Goal: Information Seeking & Learning: Learn about a topic

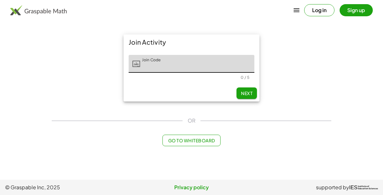
click at [193, 64] on input "Join Code" at bounding box center [197, 64] width 114 height 18
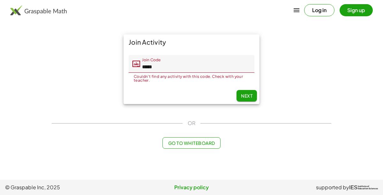
click at [185, 64] on input "*****" at bounding box center [197, 64] width 114 height 18
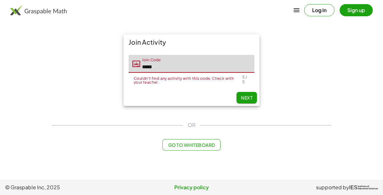
type input "*****"
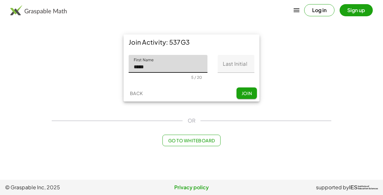
type input "*****"
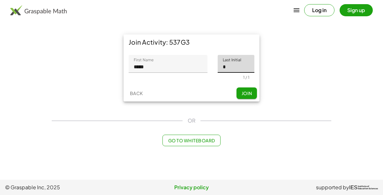
type input "*"
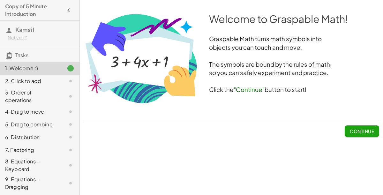
click at [362, 132] on span "Continue" at bounding box center [361, 131] width 24 height 6
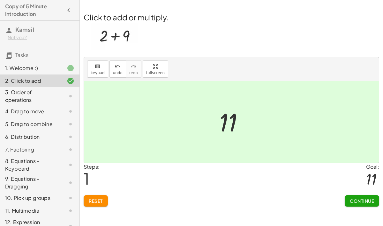
scroll to position [19, 0]
click at [367, 194] on span "Continue" at bounding box center [361, 201] width 24 height 6
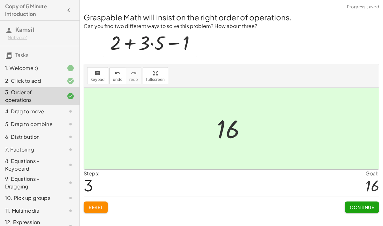
click at [354, 194] on button "Continue" at bounding box center [361, 207] width 34 height 11
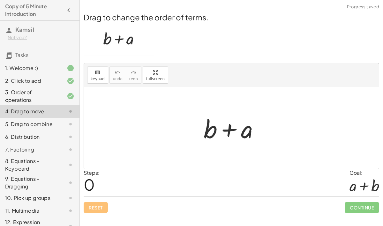
scroll to position [16, 0]
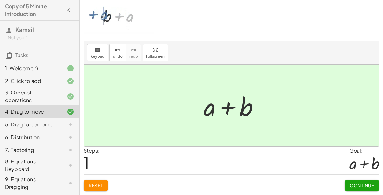
click at [359, 188] on span "Continue" at bounding box center [361, 185] width 24 height 6
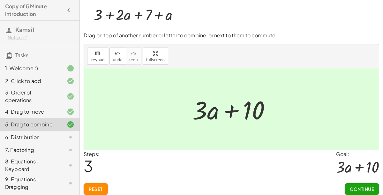
click at [364, 187] on span "Continue" at bounding box center [361, 189] width 24 height 6
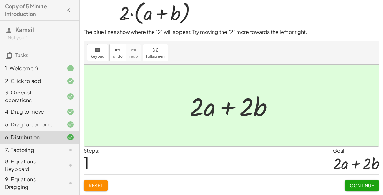
click at [363, 184] on button "Continue" at bounding box center [361, 184] width 34 height 11
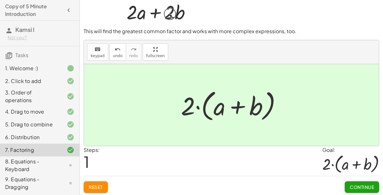
click at [368, 185] on button "Continue" at bounding box center [361, 186] width 34 height 11
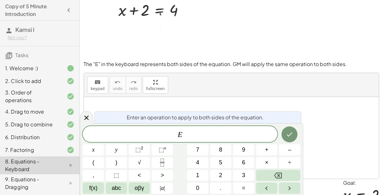
click at [291, 147] on span "–" at bounding box center [289, 149] width 3 height 9
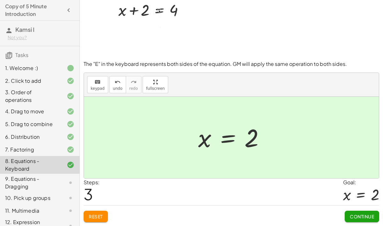
scroll to position [19, 0]
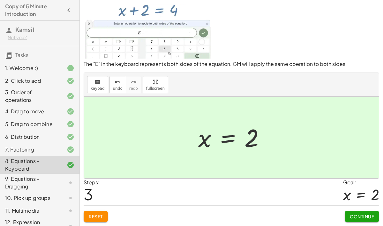
click at [354, 194] on span "Continue" at bounding box center [361, 217] width 24 height 6
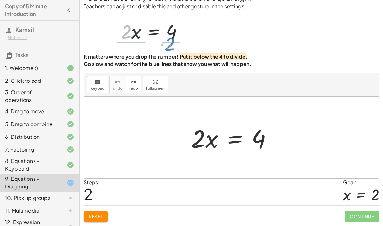
click at [360, 194] on span "Continue" at bounding box center [361, 216] width 34 height 11
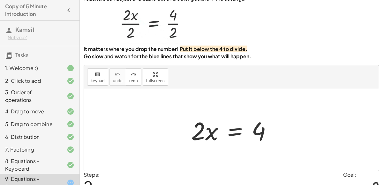
click at [233, 128] on div at bounding box center [234, 130] width 92 height 33
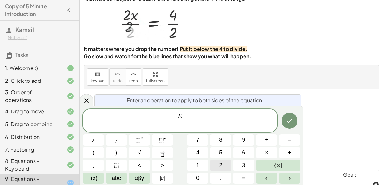
click at [227, 163] on button "2" at bounding box center [220, 165] width 21 height 11
click at [287, 125] on button "Done" at bounding box center [289, 121] width 16 height 16
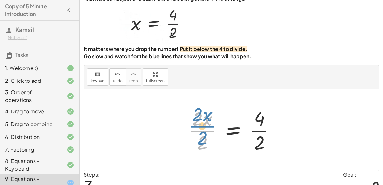
drag, startPoint x: 201, startPoint y: 136, endPoint x: 200, endPoint y: 131, distance: 4.5
click at [200, 131] on div at bounding box center [234, 130] width 98 height 49
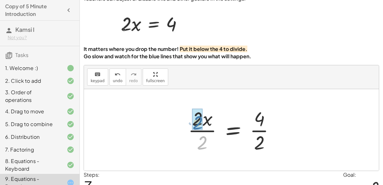
drag, startPoint x: 201, startPoint y: 142, endPoint x: 196, endPoint y: 122, distance: 21.0
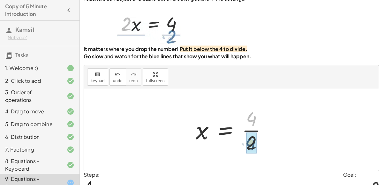
drag, startPoint x: 252, startPoint y: 114, endPoint x: 251, endPoint y: 139, distance: 24.9
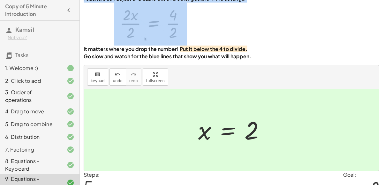
scroll to position [0, 0]
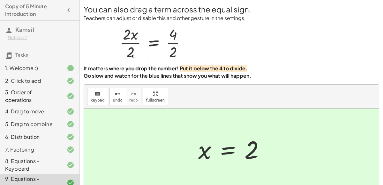
drag, startPoint x: 382, startPoint y: 9, endPoint x: 368, endPoint y: 68, distance: 61.0
click at [0, 0] on div "You can also drag a term across the equal sign. Teachers can adjust or disable …" at bounding box center [0, 0] width 0 height 0
drag, startPoint x: 352, startPoint y: 91, endPoint x: 347, endPoint y: 144, distance: 53.5
click at [347, 144] on div "keyboard keypad undo undo redo redo fullscreen · 2 · x = 4 · 2 · x · 2 = · 4 · …" at bounding box center [231, 138] width 295 height 106
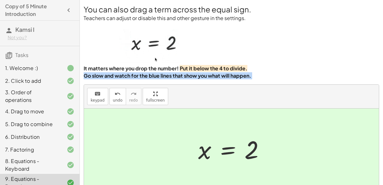
drag, startPoint x: 382, startPoint y: 70, endPoint x: 379, endPoint y: 129, distance: 59.7
click at [379, 129] on html "Copy of 5 Minute Introduction Kamsi I Not you? Tasks 1. Welcome :) 2. Click to …" at bounding box center [191, 119] width 383 height 238
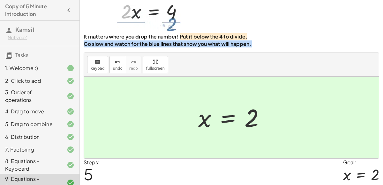
scroll to position [40, 0]
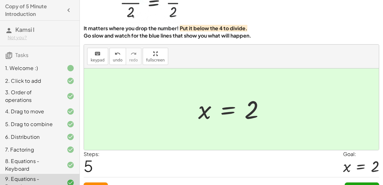
drag, startPoint x: 379, startPoint y: 129, endPoint x: 377, endPoint y: 171, distance: 41.8
click at [377, 171] on div at bounding box center [361, 166] width 36 height 17
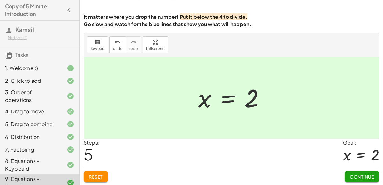
click at [367, 177] on span "Continue" at bounding box center [361, 177] width 24 height 6
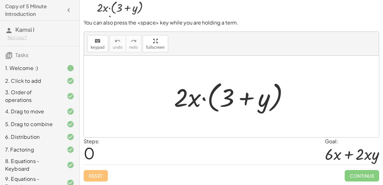
scroll to position [51, 0]
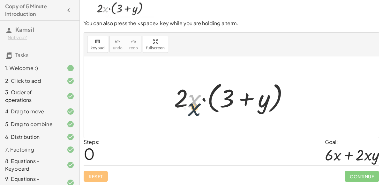
drag, startPoint x: 195, startPoint y: 95, endPoint x: 194, endPoint y: 104, distance: 8.9
click at [194, 104] on div at bounding box center [234, 97] width 126 height 37
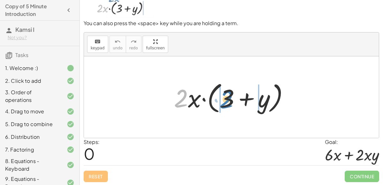
drag, startPoint x: 184, startPoint y: 103, endPoint x: 230, endPoint y: 103, distance: 46.2
click at [230, 103] on div at bounding box center [234, 97] width 126 height 37
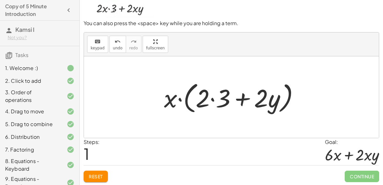
click at [213, 102] on div at bounding box center [234, 97] width 146 height 37
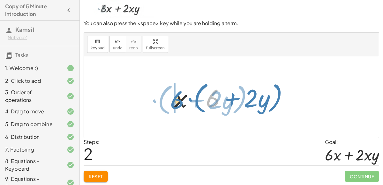
drag, startPoint x: 213, startPoint y: 102, endPoint x: 178, endPoint y: 104, distance: 35.7
click at [178, 104] on div at bounding box center [234, 97] width 126 height 37
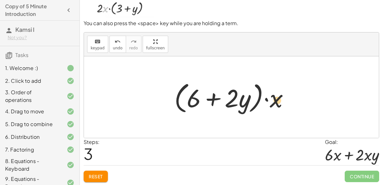
drag, startPoint x: 190, startPoint y: 99, endPoint x: 239, endPoint y: 93, distance: 48.8
click at [239, 93] on div at bounding box center [234, 97] width 126 height 37
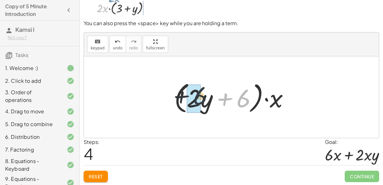
drag, startPoint x: 241, startPoint y: 96, endPoint x: 190, endPoint y: 95, distance: 51.0
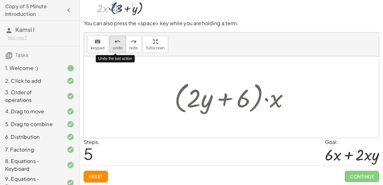
click at [118, 40] on icon "undo" at bounding box center [117, 42] width 6 height 8
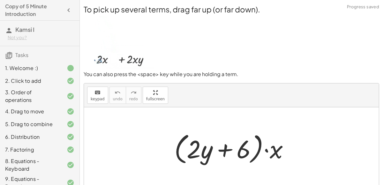
scroll to position [51, 0]
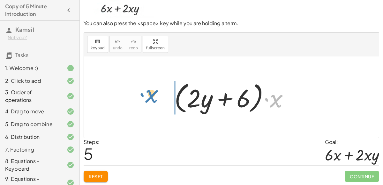
drag, startPoint x: 278, startPoint y: 103, endPoint x: 153, endPoint y: 99, distance: 125.4
click at [153, 99] on div "· 2 · x · ( + 3 + y ) · x · ( + · 2 · 3 + · 2 · y ) · x · ( + 6 + · 2 · y ) · (…" at bounding box center [231, 97] width 295 height 82
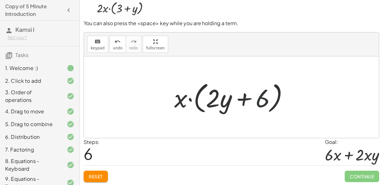
click at [260, 100] on div at bounding box center [234, 97] width 126 height 37
drag, startPoint x: 176, startPoint y: 102, endPoint x: 260, endPoint y: 101, distance: 83.9
click at [260, 101] on div at bounding box center [234, 97] width 126 height 37
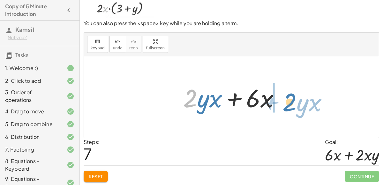
drag, startPoint x: 193, startPoint y: 99, endPoint x: 292, endPoint y: 102, distance: 99.2
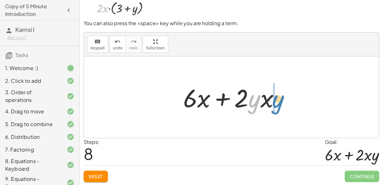
drag, startPoint x: 256, startPoint y: 103, endPoint x: 279, endPoint y: 103, distance: 23.3
click at [279, 103] on div at bounding box center [234, 97] width 108 height 33
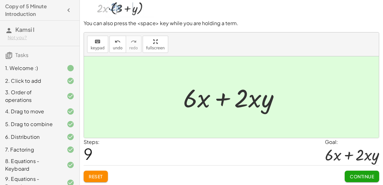
click at [370, 180] on button "Continue" at bounding box center [361, 176] width 34 height 11
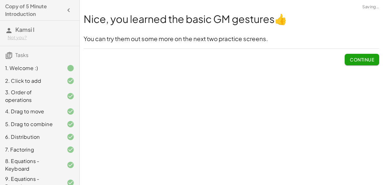
scroll to position [0, 0]
click at [368, 58] on span "Continue" at bounding box center [361, 60] width 24 height 6
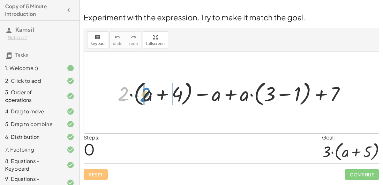
drag, startPoint x: 126, startPoint y: 96, endPoint x: 148, endPoint y: 97, distance: 22.0
click at [148, 97] on div at bounding box center [233, 93] width 239 height 30
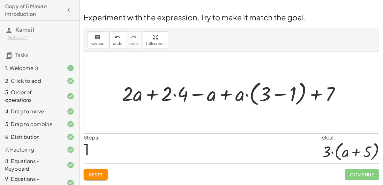
click at [175, 91] on div at bounding box center [234, 93] width 230 height 30
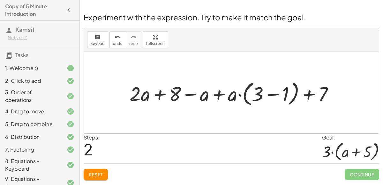
click at [216, 96] on div at bounding box center [233, 93] width 215 height 30
drag, startPoint x: 235, startPoint y: 96, endPoint x: 256, endPoint y: 93, distance: 21.3
click at [256, 93] on div at bounding box center [233, 93] width 215 height 30
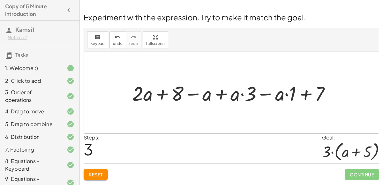
click at [286, 94] on div at bounding box center [233, 92] width 209 height 26
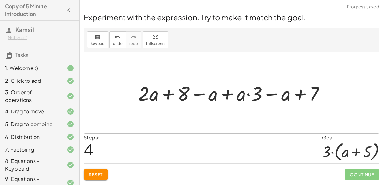
click at [244, 93] on div at bounding box center [234, 92] width 198 height 26
click at [250, 93] on div at bounding box center [234, 92] width 198 height 26
click at [225, 96] on div at bounding box center [234, 92] width 198 height 26
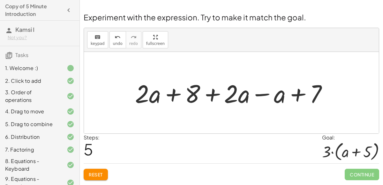
click at [168, 91] on div at bounding box center [234, 93] width 204 height 33
click at [220, 96] on div at bounding box center [234, 93] width 204 height 33
click at [296, 93] on div at bounding box center [234, 93] width 204 height 33
click at [258, 95] on div at bounding box center [234, 93] width 204 height 33
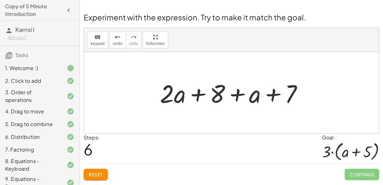
click at [199, 91] on div at bounding box center [234, 93] width 154 height 33
click at [238, 91] on div at bounding box center [234, 93] width 154 height 33
click at [263, 91] on div at bounding box center [234, 93] width 154 height 33
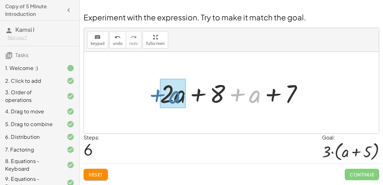
drag, startPoint x: 256, startPoint y: 93, endPoint x: 174, endPoint y: 94, distance: 81.6
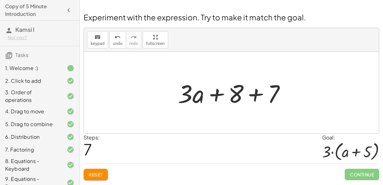
click at [254, 94] on div at bounding box center [233, 93] width 119 height 33
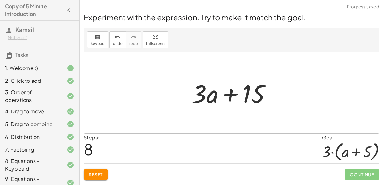
click at [243, 94] on div at bounding box center [233, 93] width 91 height 33
click at [236, 96] on div at bounding box center [233, 93] width 91 height 33
click at [113, 41] on span "undo" at bounding box center [118, 43] width 10 height 4
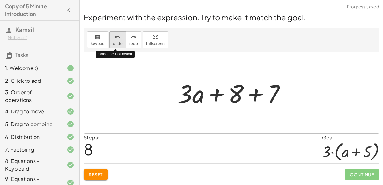
click at [113, 41] on span "undo" at bounding box center [118, 43] width 10 height 4
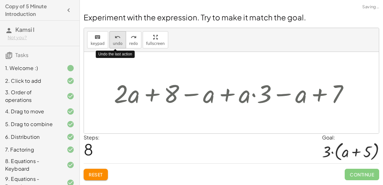
click at [113, 41] on span "undo" at bounding box center [118, 43] width 10 height 4
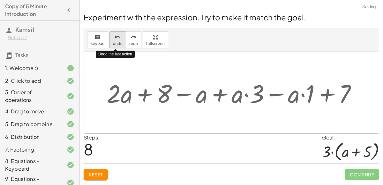
click at [113, 41] on span "undo" at bounding box center [118, 43] width 10 height 4
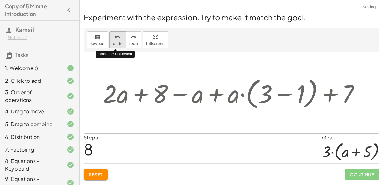
click at [113, 41] on span "undo" at bounding box center [118, 43] width 10 height 4
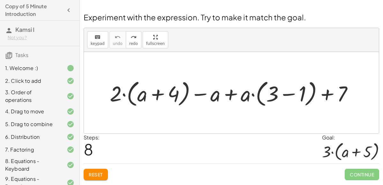
click at [289, 92] on div at bounding box center [233, 92] width 254 height 31
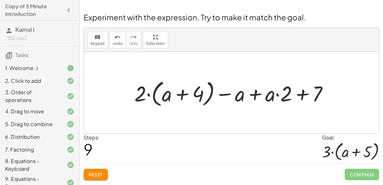
click at [186, 97] on div at bounding box center [233, 92] width 205 height 31
click at [134, 88] on div at bounding box center [233, 92] width 205 height 31
drag, startPoint x: 141, startPoint y: 93, endPoint x: 166, endPoint y: 94, distance: 25.8
click at [166, 94] on div at bounding box center [233, 92] width 205 height 31
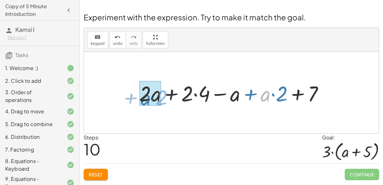
drag, startPoint x: 267, startPoint y: 98, endPoint x: 147, endPoint y: 102, distance: 119.6
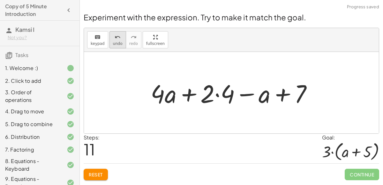
click at [113, 38] on div "undo" at bounding box center [118, 37] width 10 height 8
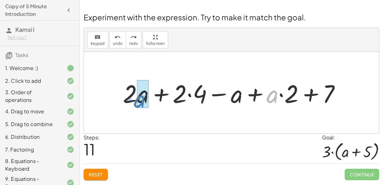
drag, startPoint x: 273, startPoint y: 94, endPoint x: 140, endPoint y: 99, distance: 132.7
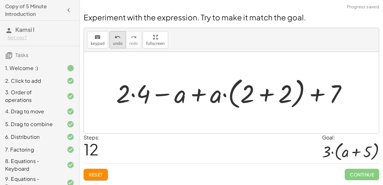
click at [118, 47] on button "undo undo" at bounding box center [117, 39] width 17 height 17
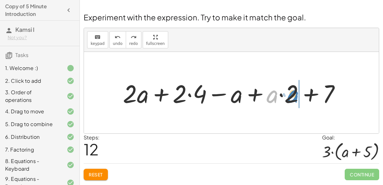
drag, startPoint x: 271, startPoint y: 92, endPoint x: 292, endPoint y: 92, distance: 21.0
click at [292, 92] on div at bounding box center [234, 93] width 229 height 33
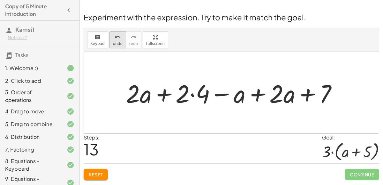
click at [109, 35] on button "undo undo" at bounding box center [117, 39] width 17 height 17
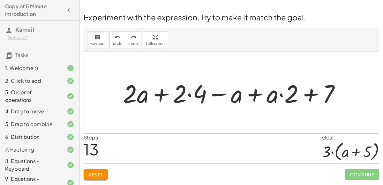
click at [236, 90] on div at bounding box center [234, 93] width 229 height 33
drag, startPoint x: 215, startPoint y: 92, endPoint x: 210, endPoint y: 92, distance: 4.5
click at [210, 92] on div at bounding box center [234, 93] width 229 height 33
drag, startPoint x: 232, startPoint y: 95, endPoint x: 197, endPoint y: 95, distance: 35.4
click at [197, 95] on div at bounding box center [234, 93] width 229 height 33
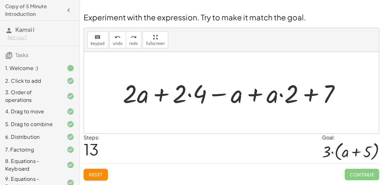
click at [198, 95] on div at bounding box center [234, 93] width 229 height 33
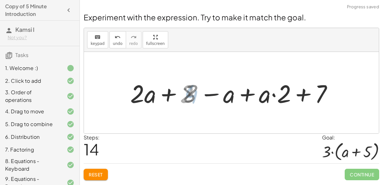
click at [198, 95] on div at bounding box center [234, 93] width 210 height 33
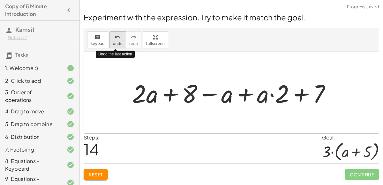
click at [119, 47] on button "undo undo" at bounding box center [117, 39] width 17 height 17
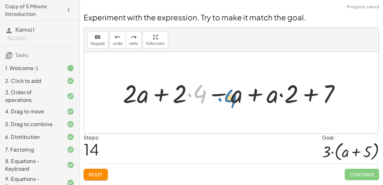
drag, startPoint x: 198, startPoint y: 93, endPoint x: 229, endPoint y: 97, distance: 30.9
click at [229, 97] on div at bounding box center [234, 93] width 229 height 33
drag, startPoint x: 203, startPoint y: 89, endPoint x: 238, endPoint y: 89, distance: 34.7
click at [238, 89] on div at bounding box center [234, 93] width 229 height 33
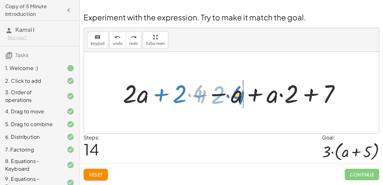
drag, startPoint x: 199, startPoint y: 92, endPoint x: 238, endPoint y: 93, distance: 38.3
click at [238, 93] on div at bounding box center [234, 93] width 229 height 33
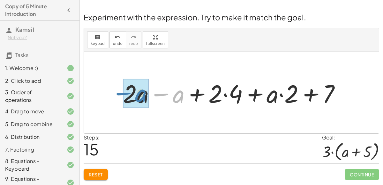
drag, startPoint x: 179, startPoint y: 95, endPoint x: 142, endPoint y: 94, distance: 37.6
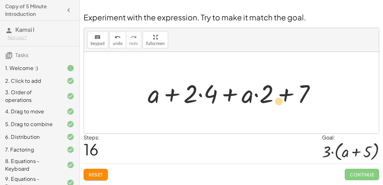
drag, startPoint x: 268, startPoint y: 91, endPoint x: 279, endPoint y: 90, distance: 10.5
click at [279, 90] on div at bounding box center [233, 93] width 179 height 33
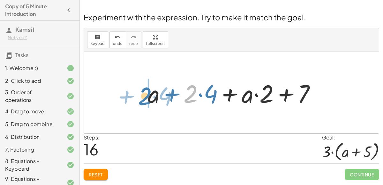
drag, startPoint x: 190, startPoint y: 98, endPoint x: 142, endPoint y: 99, distance: 48.2
click at [142, 99] on div "+ · 2 · ( + a + 4 ) − a + · a · ( + 3 − 1 ) + 7 + · 2 · ( + a + 4 ) − a + · a ·…" at bounding box center [231, 93] width 187 height 36
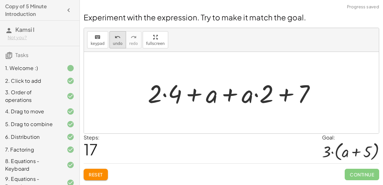
click at [114, 39] on icon "undo" at bounding box center [117, 37] width 6 height 8
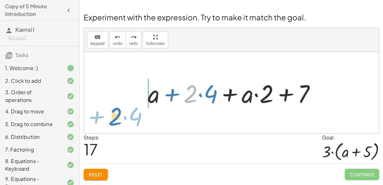
drag, startPoint x: 193, startPoint y: 92, endPoint x: 118, endPoint y: 116, distance: 78.8
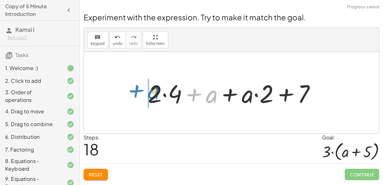
drag, startPoint x: 214, startPoint y: 99, endPoint x: 157, endPoint y: 95, distance: 57.8
click at [157, 95] on div at bounding box center [233, 93] width 179 height 33
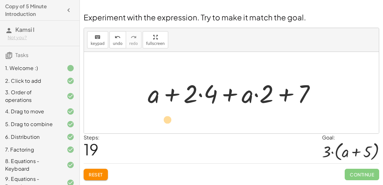
drag, startPoint x: 263, startPoint y: 99, endPoint x: 163, endPoint y: 124, distance: 103.4
click at [163, 124] on div "+ · 2 · ( + a + 4 ) − a + · a · ( + 3 − 1 ) + 7 + · 2 · ( + a + 4 ) − a + · a ·…" at bounding box center [231, 93] width 295 height 82
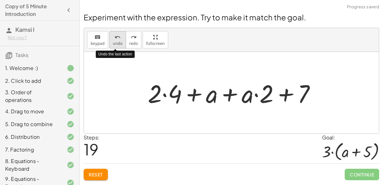
click at [110, 44] on button "undo undo" at bounding box center [117, 39] width 17 height 17
click at [172, 92] on div at bounding box center [233, 93] width 179 height 33
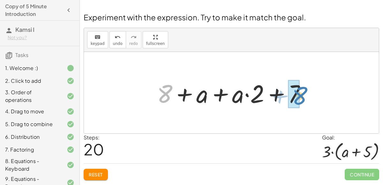
drag, startPoint x: 161, startPoint y: 97, endPoint x: 296, endPoint y: 99, distance: 134.9
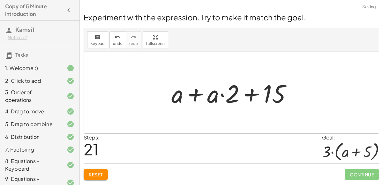
click at [191, 98] on div at bounding box center [234, 93] width 132 height 33
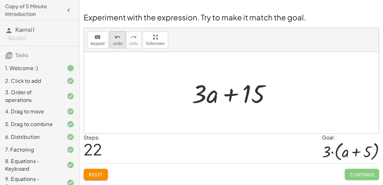
click at [110, 38] on button "undo undo" at bounding box center [117, 39] width 17 height 17
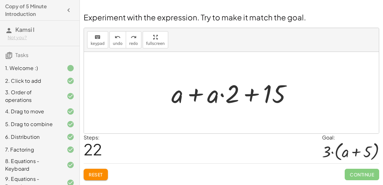
click at [200, 94] on div at bounding box center [234, 93] width 132 height 33
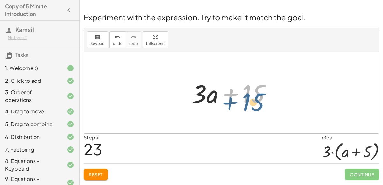
drag, startPoint x: 246, startPoint y: 93, endPoint x: 246, endPoint y: 101, distance: 7.7
click at [246, 101] on div at bounding box center [233, 93] width 91 height 33
click at [214, 94] on div at bounding box center [233, 93] width 91 height 33
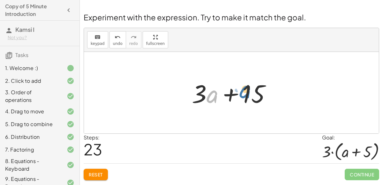
drag, startPoint x: 214, startPoint y: 94, endPoint x: 247, endPoint y: 89, distance: 33.5
click at [247, 89] on div at bounding box center [233, 93] width 91 height 33
click at [232, 93] on div at bounding box center [233, 93] width 91 height 33
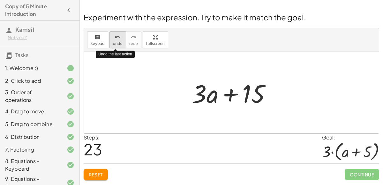
click at [113, 43] on span "undo" at bounding box center [118, 43] width 10 height 4
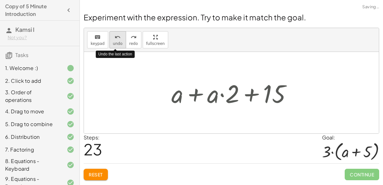
click at [113, 43] on span "undo" at bounding box center [118, 43] width 10 height 4
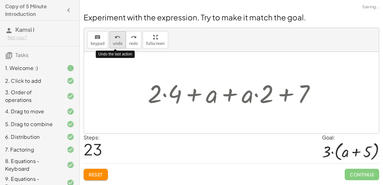
click at [113, 43] on span "undo" at bounding box center [118, 43] width 10 height 4
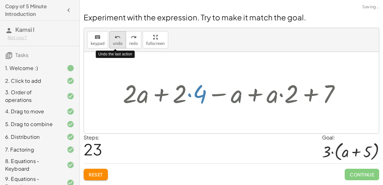
click at [113, 43] on span "undo" at bounding box center [118, 43] width 10 height 4
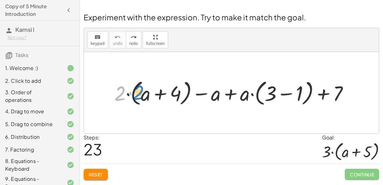
drag, startPoint x: 125, startPoint y: 96, endPoint x: 143, endPoint y: 95, distance: 18.5
click at [143, 95] on div at bounding box center [233, 92] width 245 height 30
drag, startPoint x: 122, startPoint y: 97, endPoint x: 144, endPoint y: 99, distance: 22.1
click at [144, 99] on div at bounding box center [233, 92] width 245 height 30
click at [156, 98] on div at bounding box center [233, 92] width 245 height 30
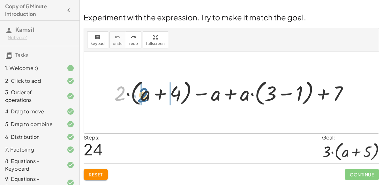
drag, startPoint x: 123, startPoint y: 91, endPoint x: 147, endPoint y: 93, distance: 23.6
click at [147, 93] on div at bounding box center [233, 92] width 245 height 30
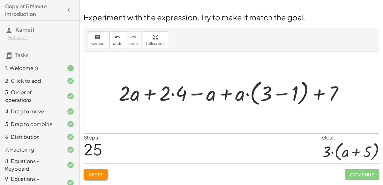
click at [227, 92] on div at bounding box center [233, 92] width 236 height 30
drag, startPoint x: 244, startPoint y: 99, endPoint x: 269, endPoint y: 94, distance: 25.3
click at [269, 94] on div at bounding box center [233, 92] width 236 height 30
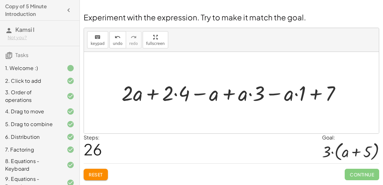
click at [295, 95] on div at bounding box center [233, 92] width 230 height 27
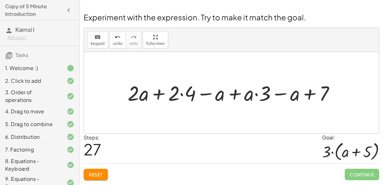
click at [159, 95] on div at bounding box center [233, 92] width 218 height 27
click at [256, 98] on div at bounding box center [233, 92] width 218 height 27
click at [255, 94] on div at bounding box center [233, 92] width 218 height 27
click at [237, 93] on div at bounding box center [233, 92] width 218 height 27
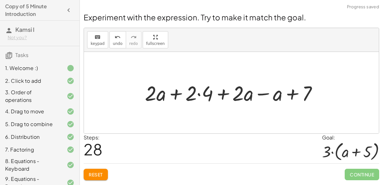
click at [295, 99] on div at bounding box center [234, 92] width 184 height 27
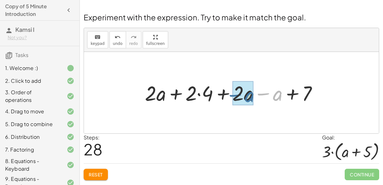
drag, startPoint x: 274, startPoint y: 98, endPoint x: 245, endPoint y: 99, distance: 29.0
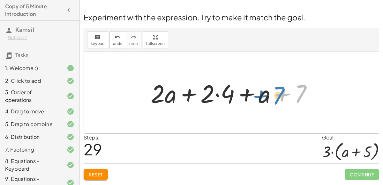
drag, startPoint x: 300, startPoint y: 91, endPoint x: 277, endPoint y: 92, distance: 22.4
click at [277, 92] on div at bounding box center [233, 93] width 173 height 33
drag, startPoint x: 288, startPoint y: 93, endPoint x: 258, endPoint y: 96, distance: 30.7
click at [258, 96] on div at bounding box center [233, 93] width 173 height 33
click at [201, 92] on div at bounding box center [233, 93] width 173 height 33
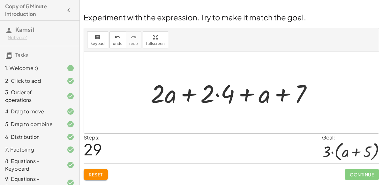
click at [193, 93] on div at bounding box center [233, 93] width 173 height 33
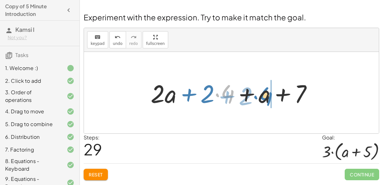
drag, startPoint x: 229, startPoint y: 93, endPoint x: 267, endPoint y: 95, distance: 38.0
click at [267, 95] on div at bounding box center [233, 93] width 173 height 33
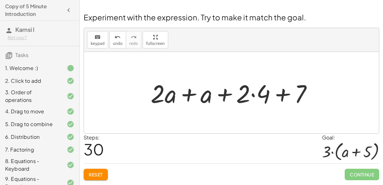
click at [190, 98] on div at bounding box center [233, 93] width 173 height 33
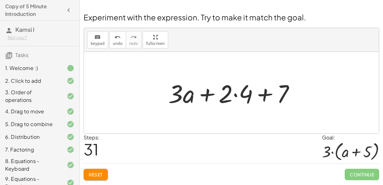
click at [238, 97] on div at bounding box center [233, 93] width 137 height 33
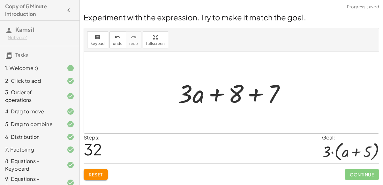
click at [254, 99] on div at bounding box center [233, 93] width 119 height 33
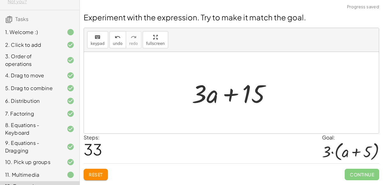
scroll to position [77, 0]
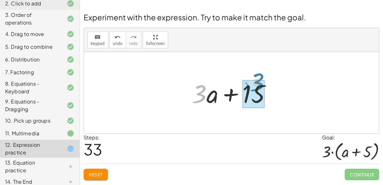
drag, startPoint x: 202, startPoint y: 96, endPoint x: 260, endPoint y: 84, distance: 58.8
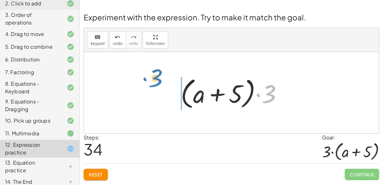
drag, startPoint x: 276, startPoint y: 97, endPoint x: 163, endPoint y: 81, distance: 113.6
click at [163, 81] on div "+ · 2 · ( + a + 4 ) − a + · a · ( + 3 − 1 ) + 7 + · 2 · a + · 2 · 4 − a + · a ·…" at bounding box center [231, 93] width 295 height 82
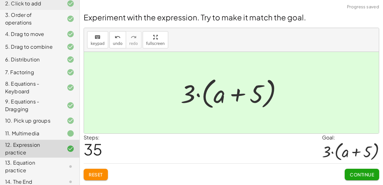
click at [362, 169] on button "Continue" at bounding box center [361, 174] width 34 height 11
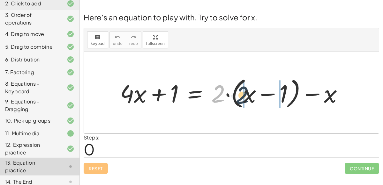
drag, startPoint x: 216, startPoint y: 94, endPoint x: 243, endPoint y: 95, distance: 26.2
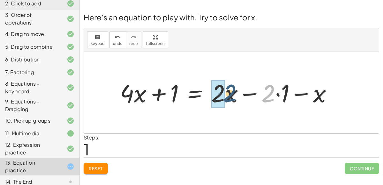
drag, startPoint x: 269, startPoint y: 101, endPoint x: 228, endPoint y: 101, distance: 41.1
click at [228, 101] on div at bounding box center [228, 93] width 223 height 32
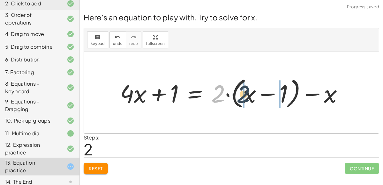
drag, startPoint x: 218, startPoint y: 94, endPoint x: 244, endPoint y: 94, distance: 25.8
click at [244, 94] on div at bounding box center [234, 93] width 234 height 36
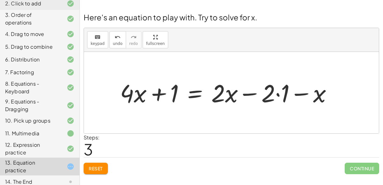
click at [273, 93] on div at bounding box center [228, 93] width 223 height 32
click at [278, 93] on div at bounding box center [228, 93] width 223 height 32
click at [297, 96] on div at bounding box center [221, 93] width 208 height 32
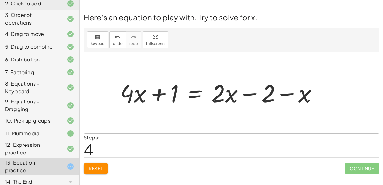
click at [271, 94] on div at bounding box center [221, 93] width 208 height 32
click at [256, 97] on div at bounding box center [221, 93] width 208 height 32
drag, startPoint x: 271, startPoint y: 94, endPoint x: 311, endPoint y: 92, distance: 40.5
click at [270, 98] on div at bounding box center [221, 93] width 208 height 32
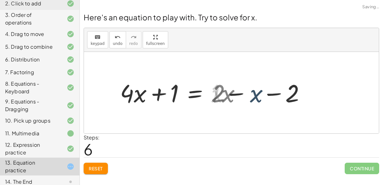
click at [270, 98] on div at bounding box center [196, 93] width 159 height 32
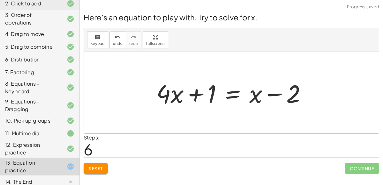
click at [269, 95] on div at bounding box center [233, 93] width 161 height 33
drag, startPoint x: 289, startPoint y: 96, endPoint x: 254, endPoint y: 96, distance: 35.7
click at [254, 96] on div at bounding box center [233, 93] width 161 height 33
drag, startPoint x: 166, startPoint y: 93, endPoint x: 258, endPoint y: 96, distance: 91.9
click at [258, 96] on div at bounding box center [233, 93] width 161 height 33
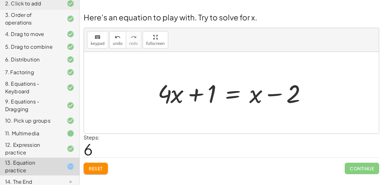
click at [258, 96] on div at bounding box center [233, 93] width 161 height 33
drag, startPoint x: 258, startPoint y: 96, endPoint x: 163, endPoint y: 99, distance: 94.4
click at [163, 99] on div at bounding box center [233, 93] width 161 height 33
drag, startPoint x: 211, startPoint y: 90, endPoint x: 300, endPoint y: 93, distance: 89.0
click at [300, 93] on div at bounding box center [233, 93] width 161 height 33
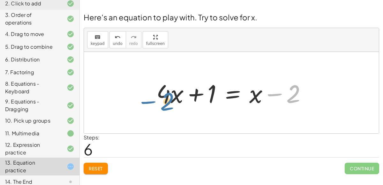
drag, startPoint x: 300, startPoint y: 93, endPoint x: 172, endPoint y: 95, distance: 127.9
click at [172, 95] on div at bounding box center [233, 93] width 161 height 33
drag, startPoint x: 171, startPoint y: 95, endPoint x: 296, endPoint y: 94, distance: 125.0
click at [296, 94] on div at bounding box center [233, 93] width 161 height 33
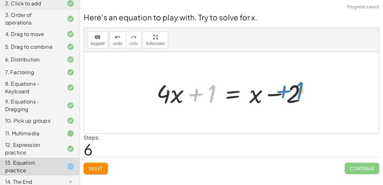
drag, startPoint x: 216, startPoint y: 96, endPoint x: 303, endPoint y: 93, distance: 88.0
click at [303, 93] on div at bounding box center [233, 93] width 161 height 33
drag, startPoint x: 207, startPoint y: 98, endPoint x: 250, endPoint y: 100, distance: 42.8
click at [250, 100] on div at bounding box center [233, 93] width 161 height 33
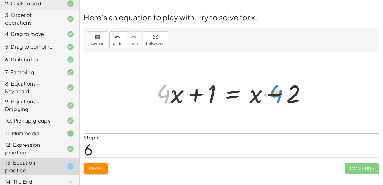
drag, startPoint x: 153, startPoint y: 87, endPoint x: 265, endPoint y: 87, distance: 111.9
click at [265, 87] on div at bounding box center [233, 93] width 161 height 33
click at [115, 42] on span "undo" at bounding box center [118, 43] width 10 height 4
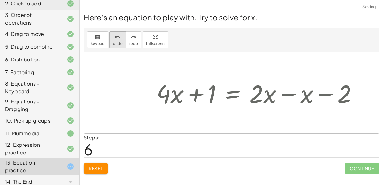
click at [115, 42] on span "undo" at bounding box center [118, 43] width 10 height 4
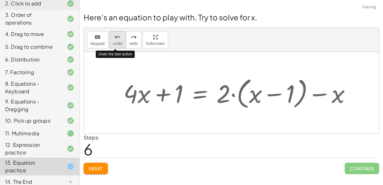
click at [115, 42] on span "undo" at bounding box center [118, 43] width 10 height 4
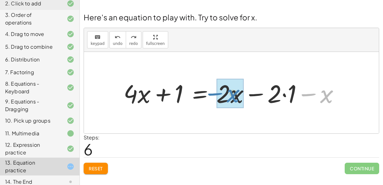
drag, startPoint x: 317, startPoint y: 92, endPoint x: 223, endPoint y: 91, distance: 93.7
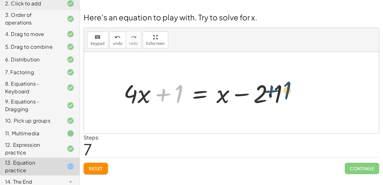
drag, startPoint x: 164, startPoint y: 96, endPoint x: 277, endPoint y: 95, distance: 112.2
click at [277, 95] on div at bounding box center [208, 93] width 176 height 33
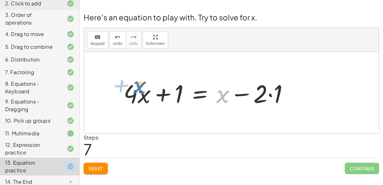
drag, startPoint x: 223, startPoint y: 95, endPoint x: 140, endPoint y: 87, distance: 83.3
click at [140, 87] on div at bounding box center [208, 93] width 176 height 33
drag, startPoint x: 223, startPoint y: 94, endPoint x: 139, endPoint y: 58, distance: 90.8
drag, startPoint x: 222, startPoint y: 95, endPoint x: 139, endPoint y: 93, distance: 83.5
click at [139, 93] on div at bounding box center [208, 93] width 176 height 33
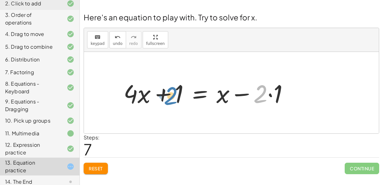
drag, startPoint x: 260, startPoint y: 91, endPoint x: 180, endPoint y: 86, distance: 80.5
click at [180, 86] on div at bounding box center [208, 93] width 176 height 33
drag, startPoint x: 180, startPoint y: 86, endPoint x: 282, endPoint y: 91, distance: 102.1
click at [282, 91] on div at bounding box center [208, 93] width 176 height 33
click at [262, 92] on div at bounding box center [208, 93] width 176 height 33
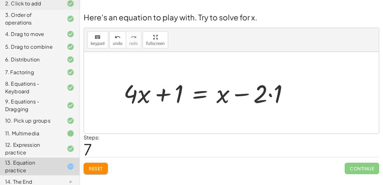
click at [246, 91] on div at bounding box center [208, 93] width 176 height 33
drag, startPoint x: 219, startPoint y: 97, endPoint x: 256, endPoint y: 96, distance: 36.7
click at [256, 96] on div at bounding box center [208, 93] width 176 height 33
click at [227, 98] on div at bounding box center [208, 93] width 176 height 33
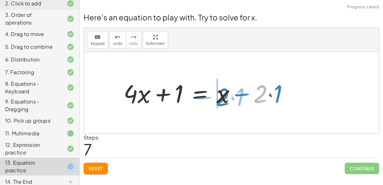
drag, startPoint x: 261, startPoint y: 96, endPoint x: 223, endPoint y: 99, distance: 38.4
click at [223, 99] on div at bounding box center [208, 93] width 176 height 33
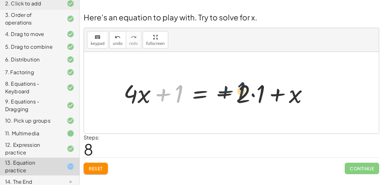
drag, startPoint x: 181, startPoint y: 95, endPoint x: 267, endPoint y: 94, distance: 85.4
click at [267, 94] on div at bounding box center [218, 93] width 196 height 33
drag, startPoint x: 176, startPoint y: 94, endPoint x: 133, endPoint y: 94, distance: 43.0
click at [133, 94] on div at bounding box center [218, 93] width 196 height 33
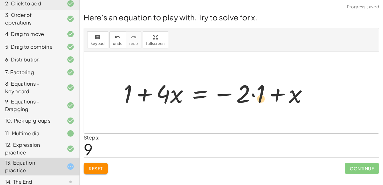
drag, startPoint x: 127, startPoint y: 93, endPoint x: 260, endPoint y: 98, distance: 133.3
click at [260, 98] on div at bounding box center [218, 93] width 196 height 33
drag, startPoint x: 123, startPoint y: 92, endPoint x: 243, endPoint y: 89, distance: 119.9
click at [243, 89] on div at bounding box center [218, 93] width 196 height 33
drag, startPoint x: 181, startPoint y: 92, endPoint x: 301, endPoint y: 89, distance: 120.2
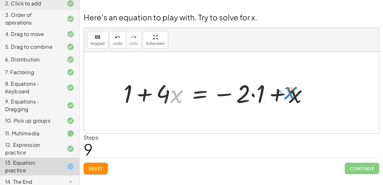
click at [301, 89] on div at bounding box center [218, 93] width 196 height 33
drag, startPoint x: 167, startPoint y: 96, endPoint x: 177, endPoint y: 98, distance: 10.5
click at [177, 98] on div at bounding box center [218, 93] width 196 height 33
click at [170, 96] on div at bounding box center [218, 93] width 196 height 33
click at [162, 95] on div at bounding box center [218, 93] width 196 height 33
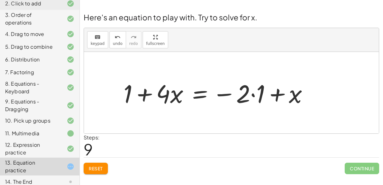
click at [166, 95] on div at bounding box center [218, 93] width 196 height 33
drag, startPoint x: 166, startPoint y: 95, endPoint x: 300, endPoint y: 101, distance: 134.0
click at [300, 101] on div at bounding box center [218, 93] width 196 height 33
drag, startPoint x: 169, startPoint y: 97, endPoint x: 201, endPoint y: 93, distance: 32.7
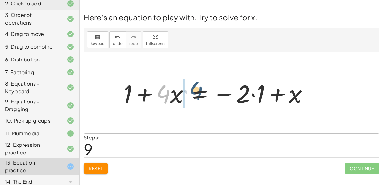
click at [201, 93] on div at bounding box center [218, 93] width 196 height 33
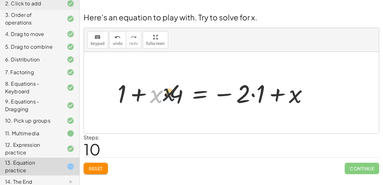
drag, startPoint x: 155, startPoint y: 97, endPoint x: 169, endPoint y: 95, distance: 13.5
click at [169, 95] on div at bounding box center [215, 93] width 202 height 33
drag, startPoint x: 160, startPoint y: 94, endPoint x: 128, endPoint y: 91, distance: 32.0
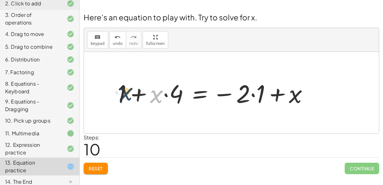
click at [128, 91] on div at bounding box center [215, 93] width 202 height 33
drag, startPoint x: 155, startPoint y: 93, endPoint x: 117, endPoint y: 92, distance: 37.3
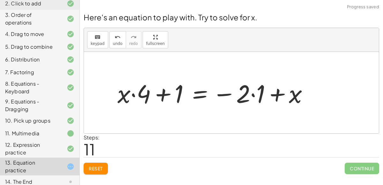
click at [155, 95] on div at bounding box center [215, 93] width 202 height 33
click at [170, 93] on div at bounding box center [215, 93] width 202 height 33
drag, startPoint x: 177, startPoint y: 89, endPoint x: 149, endPoint y: 90, distance: 27.8
click at [149, 90] on div at bounding box center [215, 93] width 202 height 33
drag, startPoint x: 175, startPoint y: 93, endPoint x: 143, endPoint y: 93, distance: 32.5
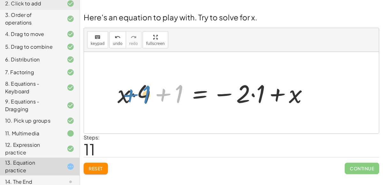
click at [143, 93] on div at bounding box center [215, 93] width 202 height 33
drag, startPoint x: 178, startPoint y: 93, endPoint x: 296, endPoint y: 91, distance: 118.6
click at [296, 91] on div at bounding box center [215, 93] width 202 height 33
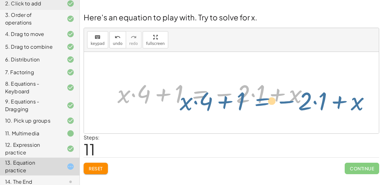
drag, startPoint x: 187, startPoint y: 95, endPoint x: 240, endPoint y: 104, distance: 53.3
click at [240, 104] on div at bounding box center [215, 93] width 202 height 33
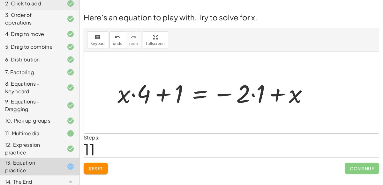
click at [197, 98] on div at bounding box center [215, 93] width 202 height 33
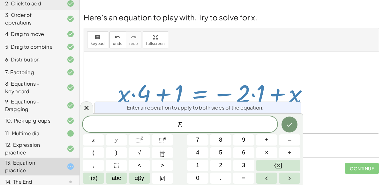
click at [104, 135] on div at bounding box center [93, 140] width 21 height 11
click at [289, 121] on icon "Done" at bounding box center [289, 125] width 8 height 8
click at [87, 109] on icon at bounding box center [86, 108] width 4 height 4
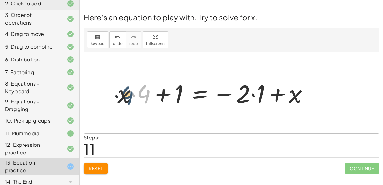
drag, startPoint x: 143, startPoint y: 96, endPoint x: 124, endPoint y: 97, distance: 18.9
click at [124, 97] on div at bounding box center [215, 93] width 202 height 33
drag, startPoint x: 118, startPoint y: 97, endPoint x: 138, endPoint y: 96, distance: 20.4
click at [138, 96] on div at bounding box center [215, 93] width 202 height 33
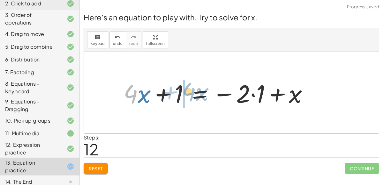
drag, startPoint x: 129, startPoint y: 95, endPoint x: 187, endPoint y: 92, distance: 58.1
click at [187, 92] on div at bounding box center [218, 93] width 196 height 33
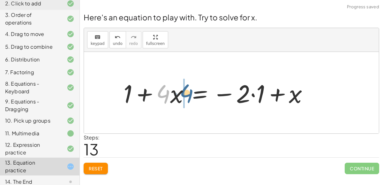
drag, startPoint x: 158, startPoint y: 94, endPoint x: 176, endPoint y: 93, distance: 18.2
click at [176, 93] on div at bounding box center [218, 93] width 196 height 33
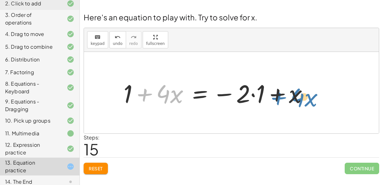
drag, startPoint x: 154, startPoint y: 94, endPoint x: 289, endPoint y: 97, distance: 134.6
click at [289, 97] on div at bounding box center [218, 93] width 196 height 33
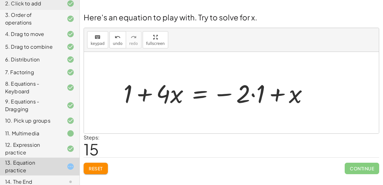
click at [198, 92] on div at bounding box center [218, 93] width 196 height 33
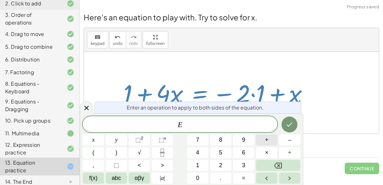
click at [267, 140] on span "+" at bounding box center [267, 140] width 4 height 9
click at [295, 120] on button "Done" at bounding box center [289, 125] width 16 height 16
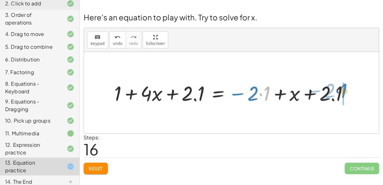
drag, startPoint x: 258, startPoint y: 92, endPoint x: 335, endPoint y: 89, distance: 76.6
click at [335, 89] on div at bounding box center [233, 92] width 245 height 27
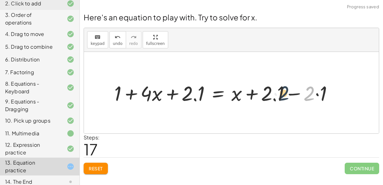
drag, startPoint x: 313, startPoint y: 87, endPoint x: 273, endPoint y: 87, distance: 40.2
click at [273, 87] on div at bounding box center [226, 92] width 230 height 27
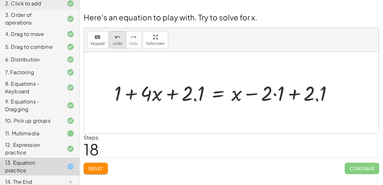
click at [117, 34] on icon "undo" at bounding box center [117, 37] width 6 height 8
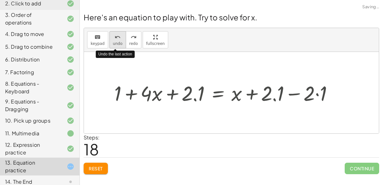
click at [117, 34] on icon "undo" at bounding box center [117, 37] width 6 height 8
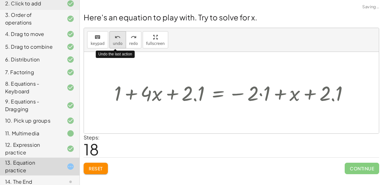
click at [117, 34] on icon "undo" at bounding box center [117, 37] width 6 height 8
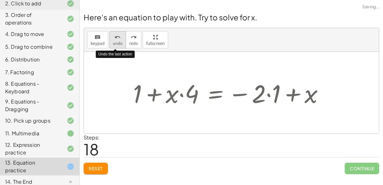
click at [117, 34] on icon "undo" at bounding box center [117, 37] width 6 height 8
